Goal: Check status: Check status

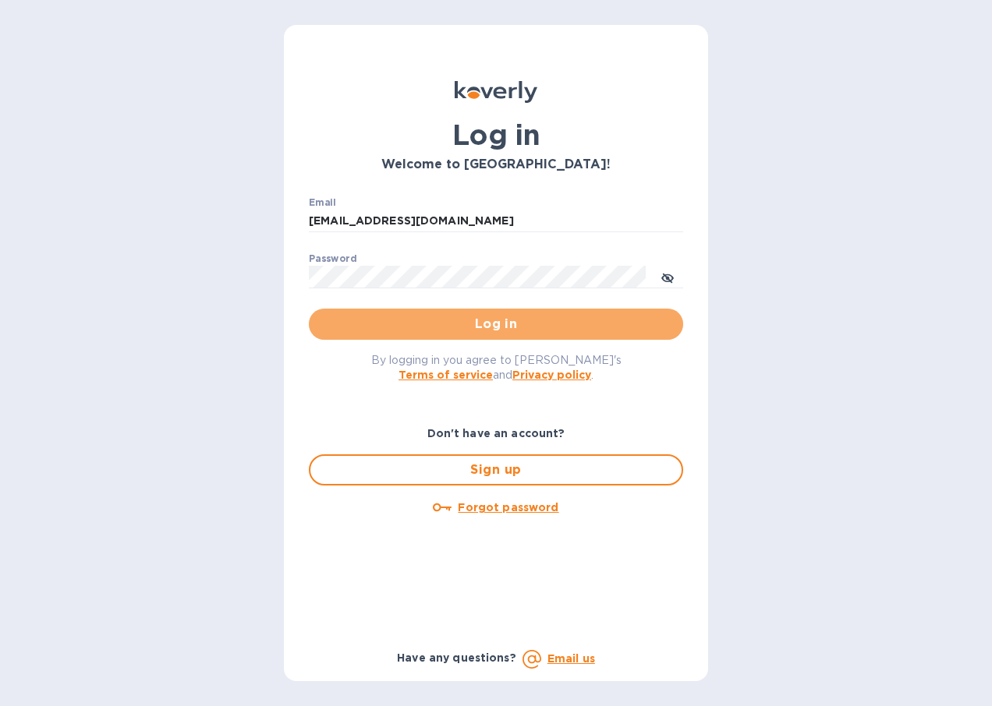
click at [523, 325] on span "Log in" at bounding box center [495, 324] width 349 height 19
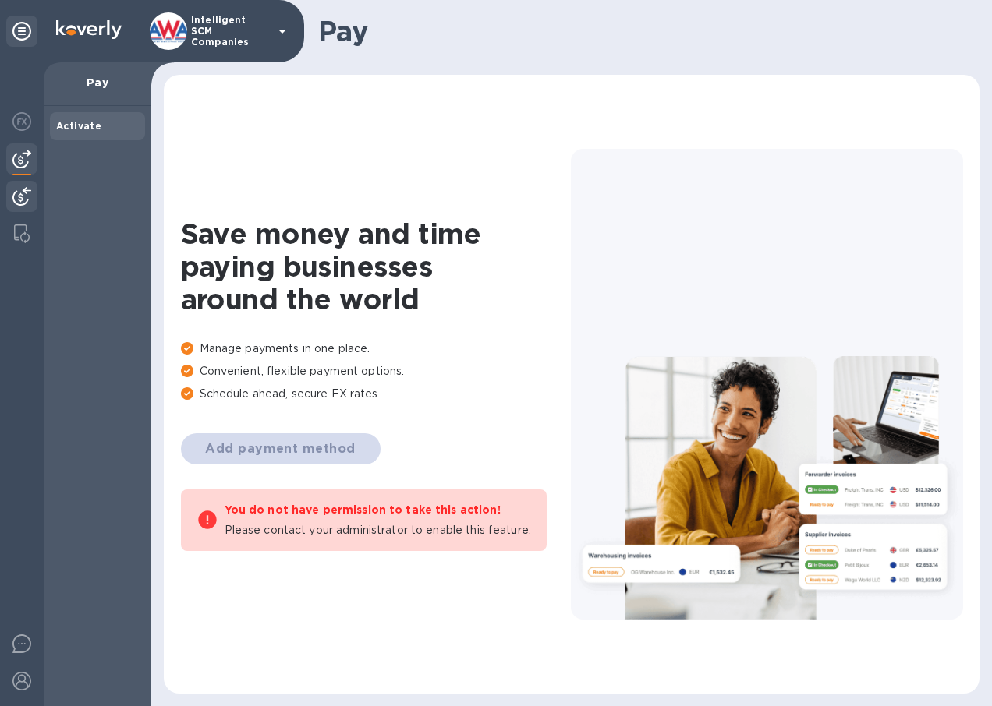
click at [23, 205] on img at bounding box center [21, 196] width 19 height 19
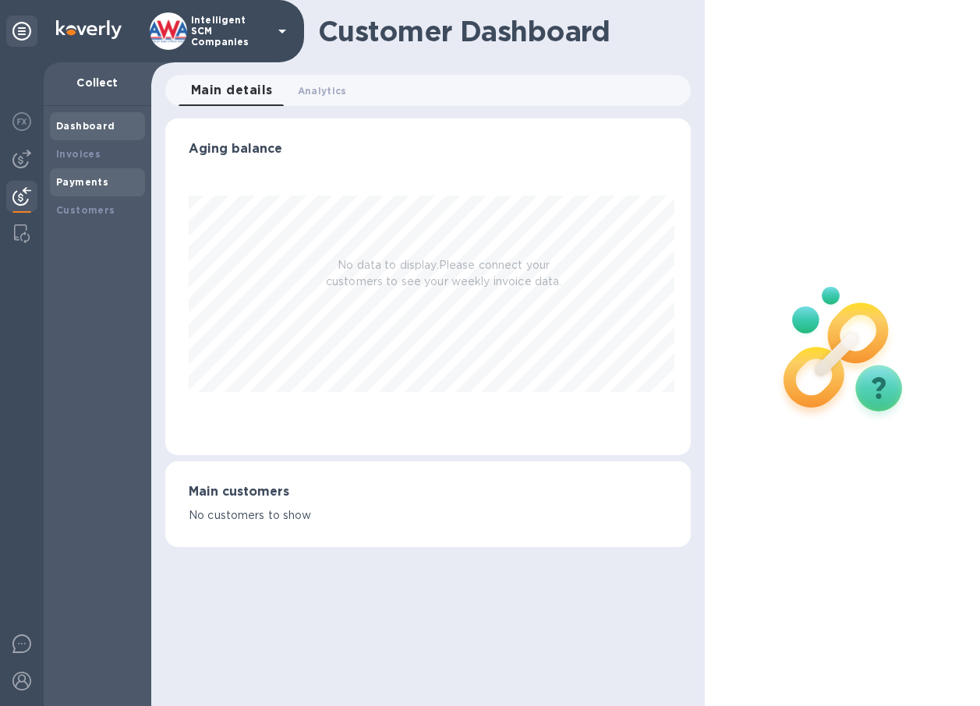
click at [83, 185] on b "Payments" at bounding box center [82, 182] width 52 height 12
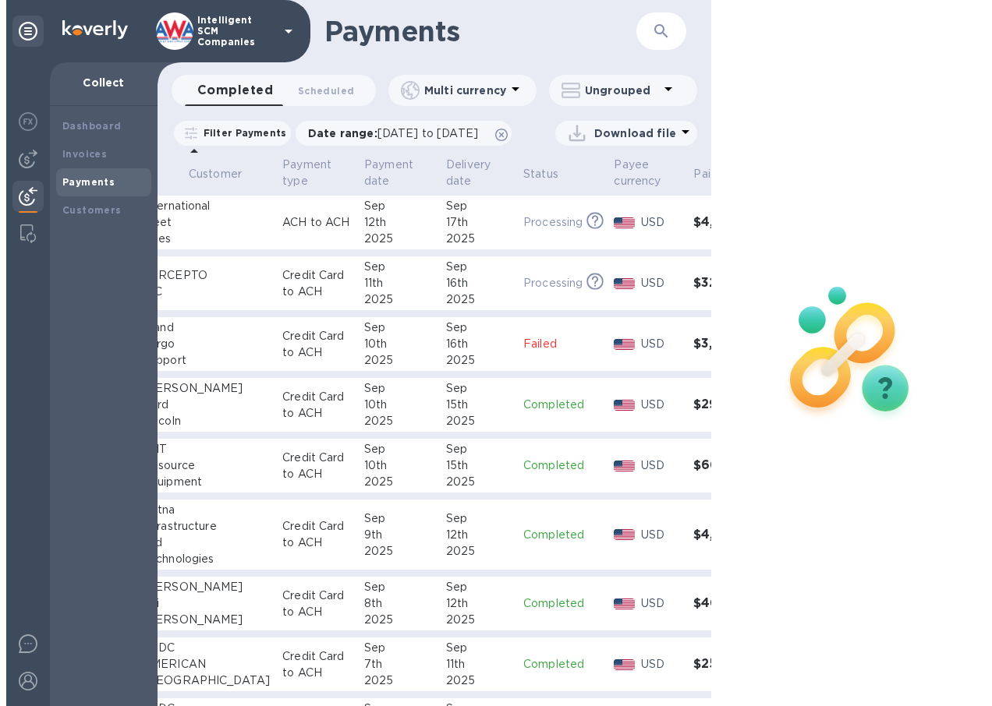
scroll to position [0, 162]
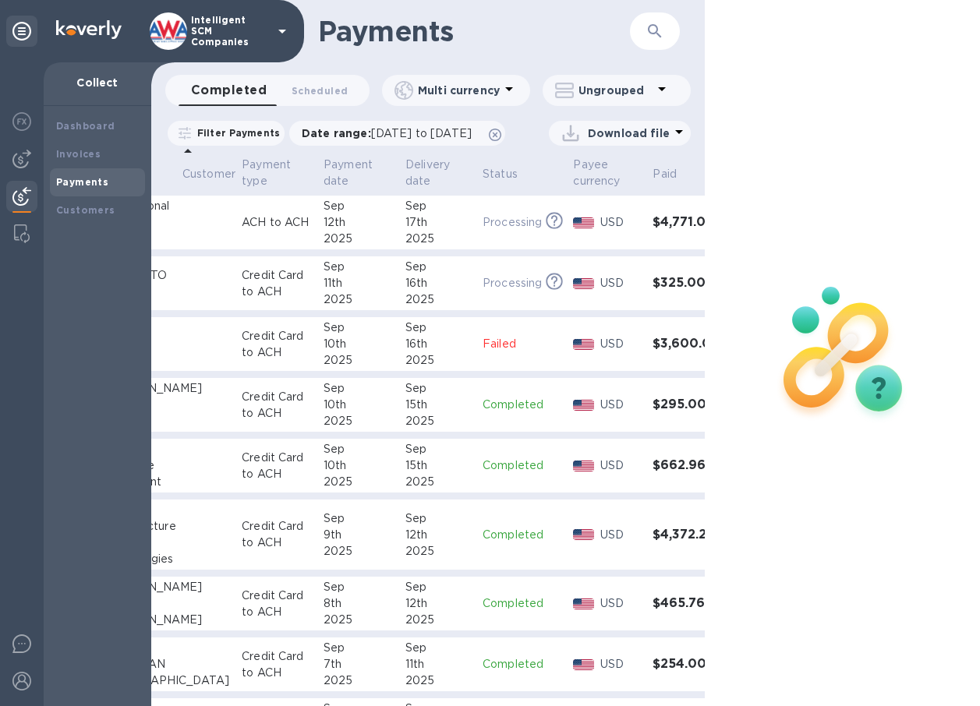
click at [405, 231] on div "17th" at bounding box center [437, 222] width 65 height 16
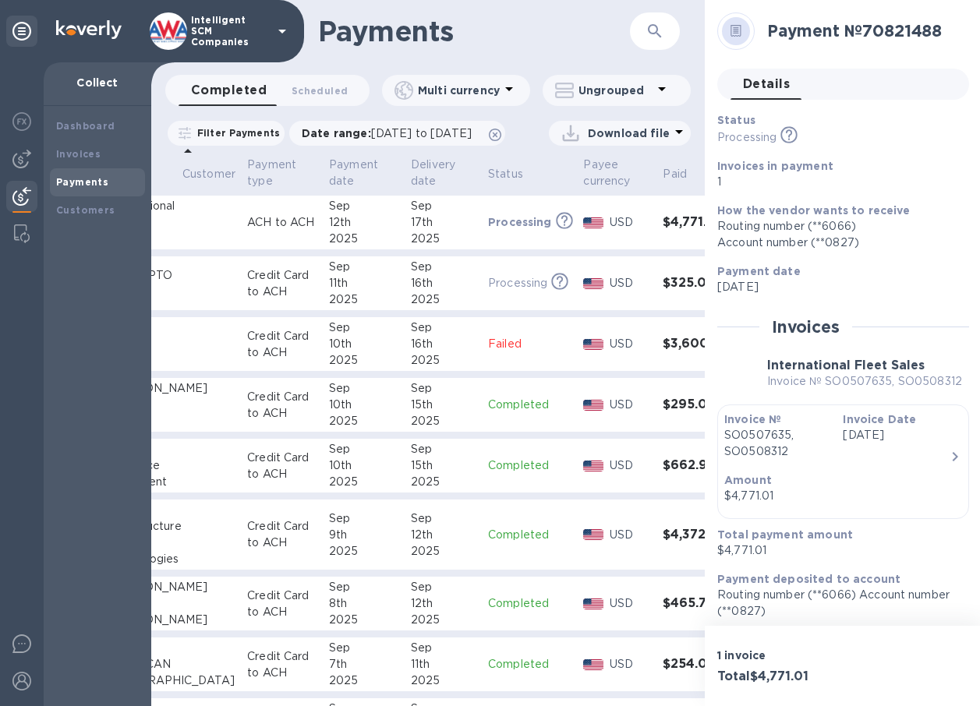
scroll to position [0, 156]
click at [823, 210] on b "How the vendor wants to receive" at bounding box center [813, 210] width 193 height 12
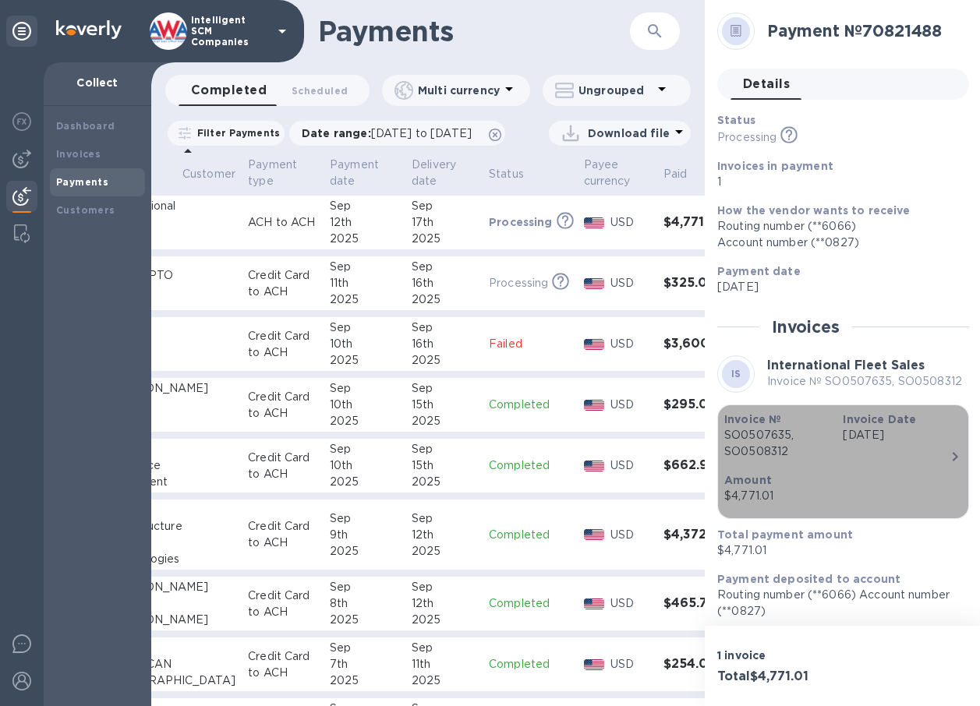
click at [955, 458] on icon "button" at bounding box center [955, 457] width 19 height 19
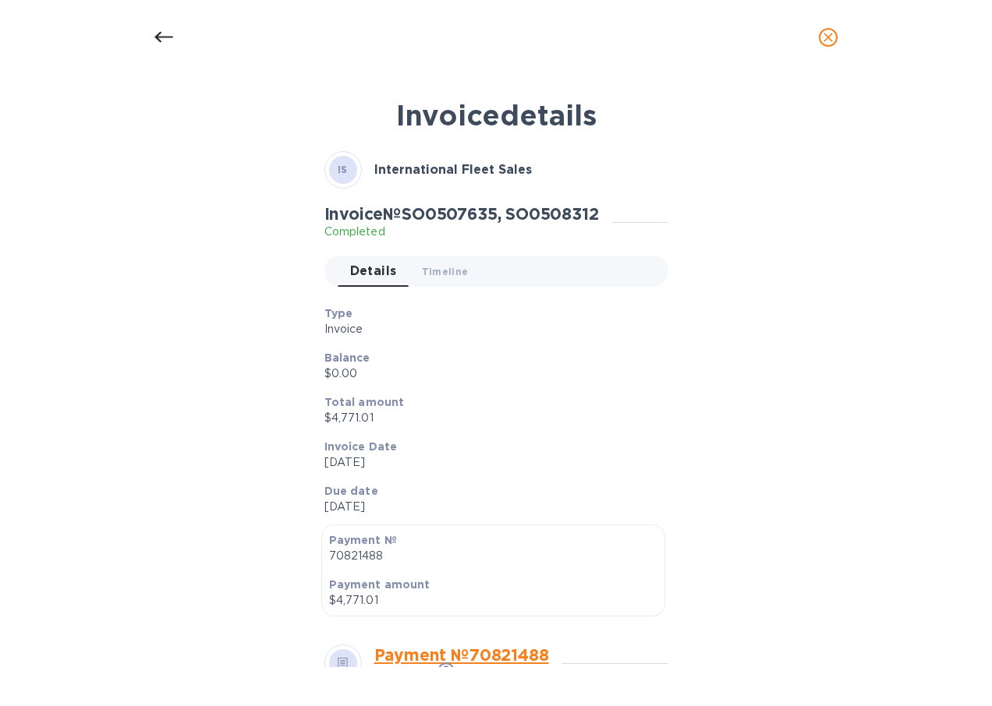
click at [567, 214] on h2 "Invoice № SO0507635, SO0508312" at bounding box center [461, 213] width 274 height 19
copy h2 "SO0508312"
click at [161, 33] on icon at bounding box center [163, 37] width 19 height 11
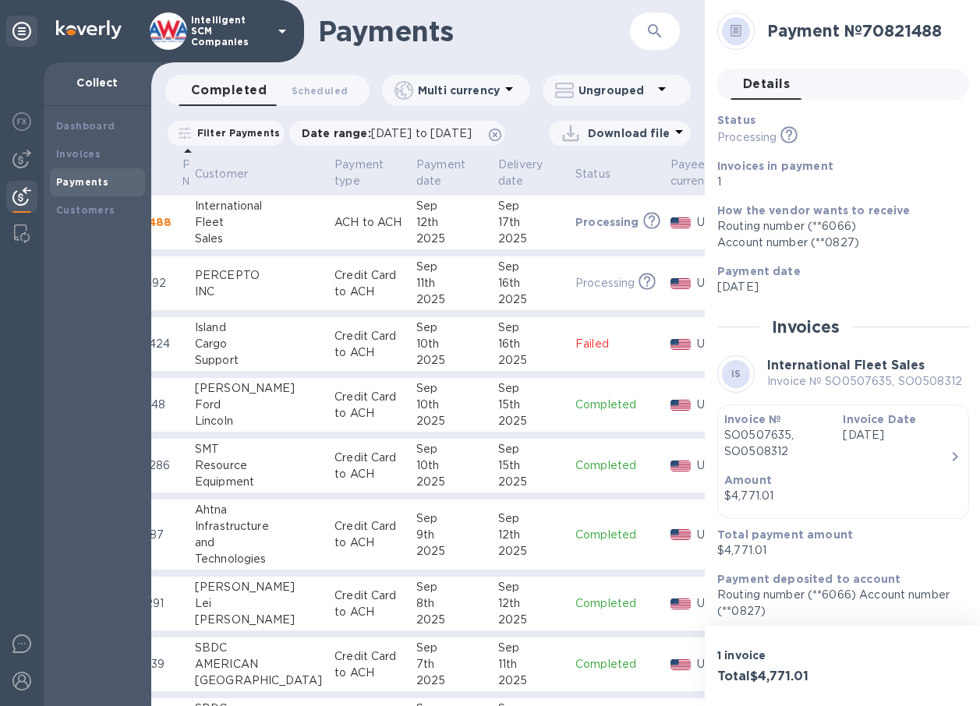
scroll to position [0, 0]
